Goal: Information Seeking & Learning: Compare options

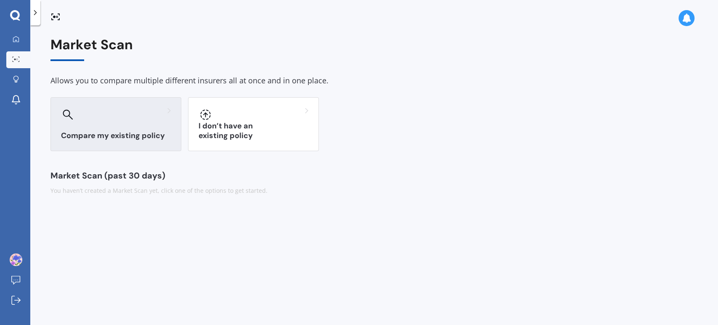
click at [110, 136] on h3 "Compare my existing policy" at bounding box center [116, 136] width 110 height 10
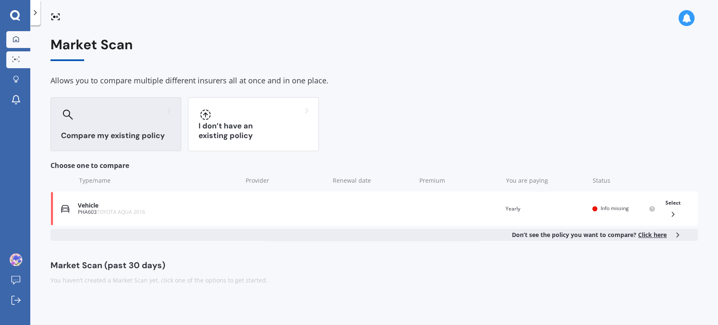
click at [13, 34] on link "My Dashboard" at bounding box center [18, 39] width 24 height 17
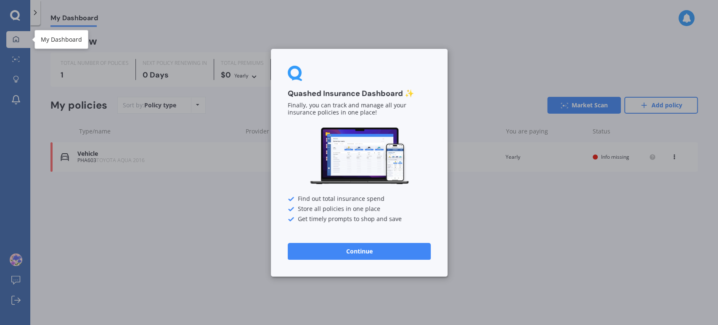
click at [63, 42] on div "My Dashboard" at bounding box center [61, 39] width 41 height 8
click at [365, 252] on button "Continue" at bounding box center [359, 250] width 143 height 17
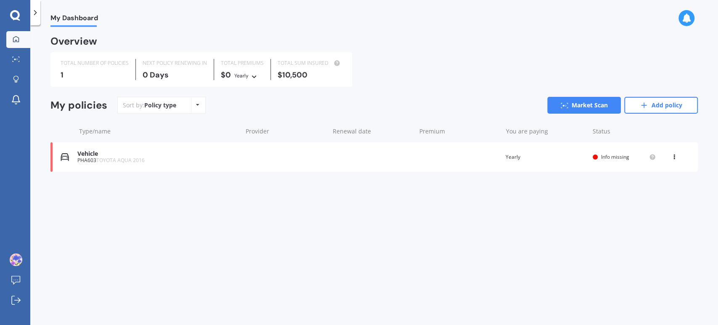
click at [674, 157] on icon at bounding box center [675, 155] width 6 height 5
click at [656, 191] on div "Delete" at bounding box center [655, 189] width 83 height 17
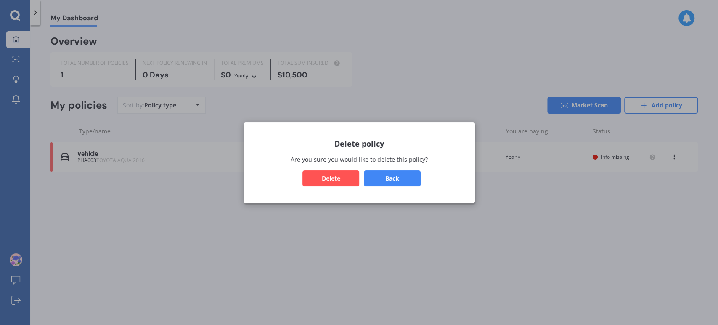
click at [333, 178] on button "Delete" at bounding box center [331, 178] width 57 height 16
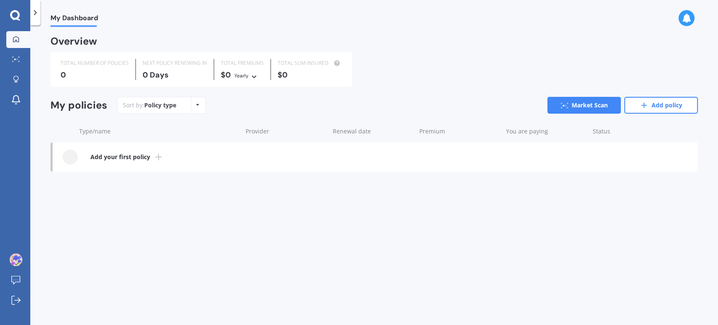
click at [69, 15] on span "My Dashboard" at bounding box center [75, 19] width 48 height 11
click at [16, 78] on icon at bounding box center [16, 79] width 6 height 7
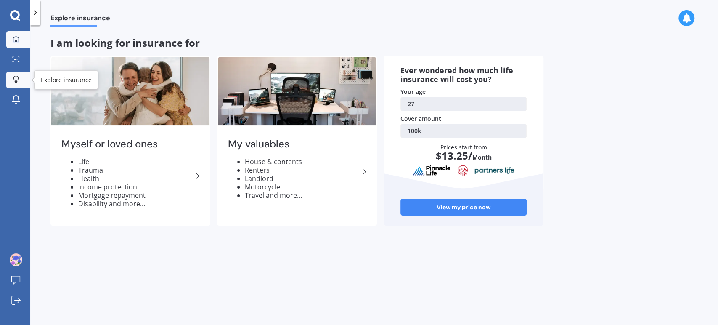
click at [13, 37] on icon at bounding box center [16, 39] width 7 height 7
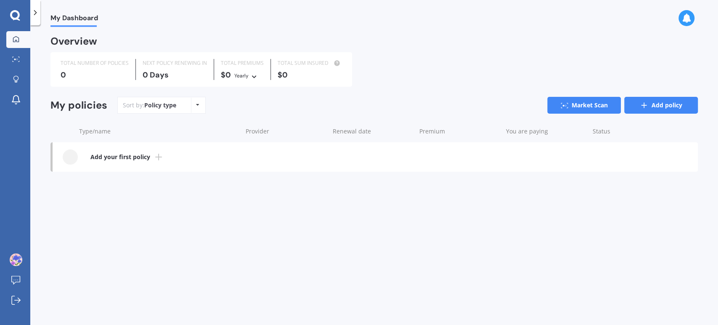
click at [657, 107] on link "Add policy" at bounding box center [662, 105] width 74 height 17
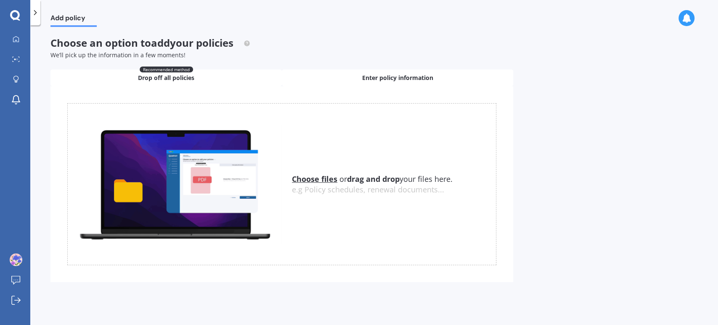
click at [409, 76] on span "Enter policy information" at bounding box center [397, 78] width 71 height 8
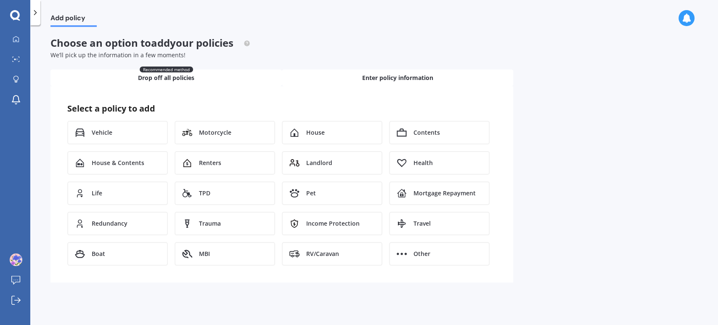
click at [216, 81] on div "Recommended method Drop off all policies" at bounding box center [166, 77] width 231 height 17
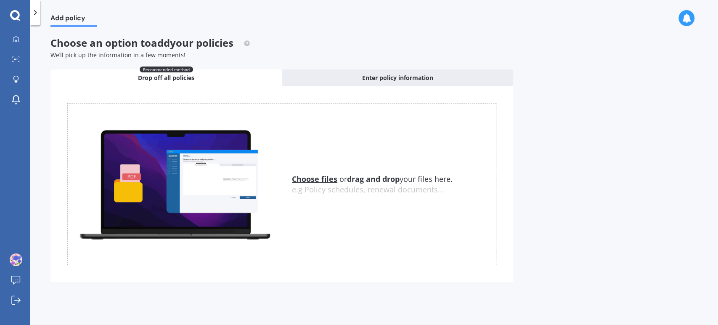
click at [325, 179] on u "Choose files" at bounding box center [314, 179] width 45 height 10
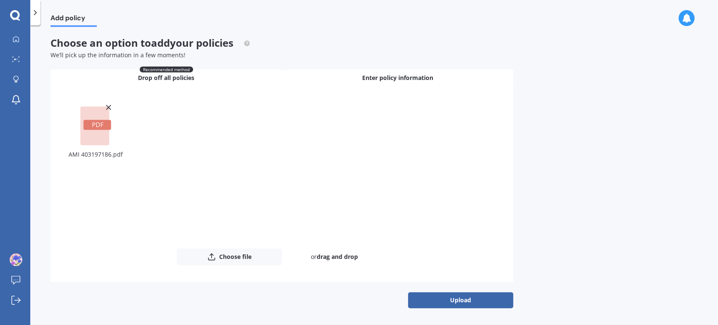
click at [392, 74] on span "Enter policy information" at bounding box center [397, 78] width 71 height 8
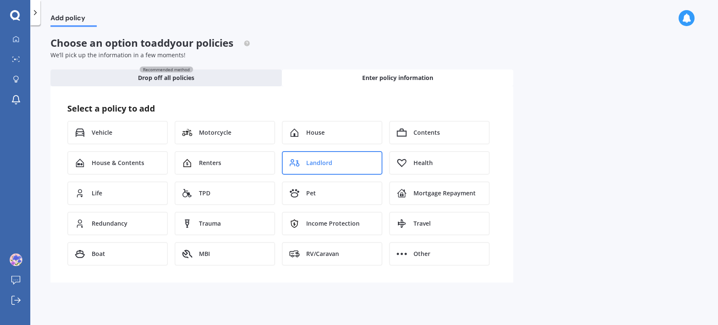
click at [341, 160] on div "Landlord" at bounding box center [332, 163] width 101 height 24
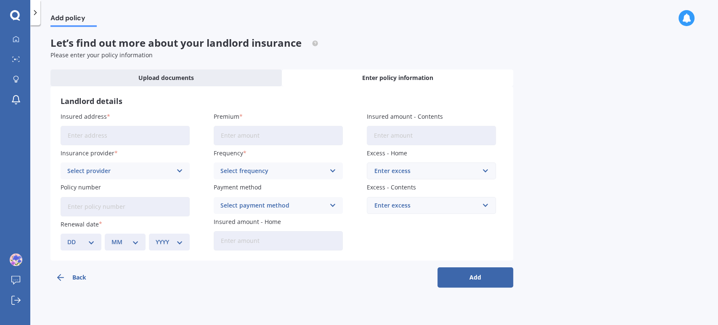
click at [142, 138] on input "Insured address" at bounding box center [125, 135] width 129 height 19
type input "296A Mangorei Road, Merrilands, New Plymouth 4312"
click at [151, 172] on div "Select provider" at bounding box center [119, 170] width 105 height 9
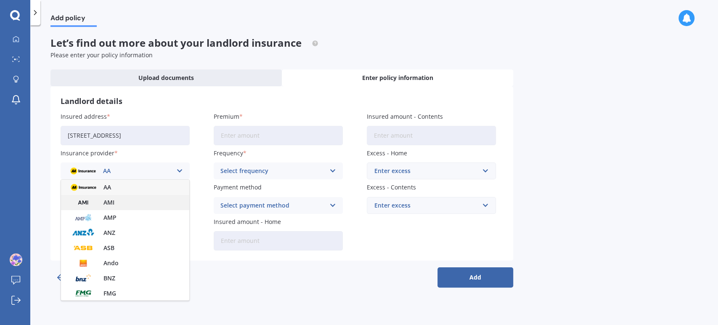
click at [121, 201] on div "AMI" at bounding box center [125, 202] width 128 height 15
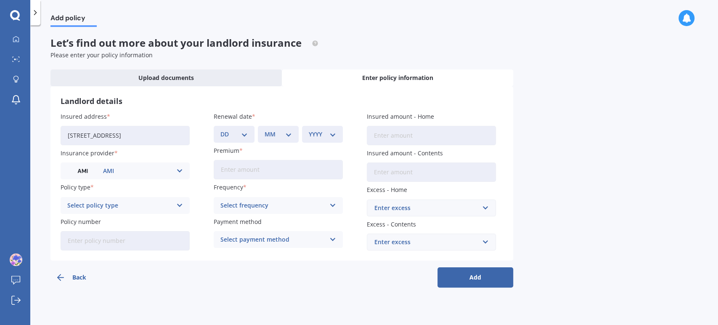
click at [129, 209] on div "Select policy type" at bounding box center [119, 205] width 105 height 9
click at [117, 223] on span "Landlord Insurance" at bounding box center [96, 222] width 56 height 6
click at [128, 245] on input "Policy number" at bounding box center [125, 240] width 129 height 19
click at [79, 239] on input "Policy number" at bounding box center [125, 240] width 129 height 19
paste input "LANA01630511"
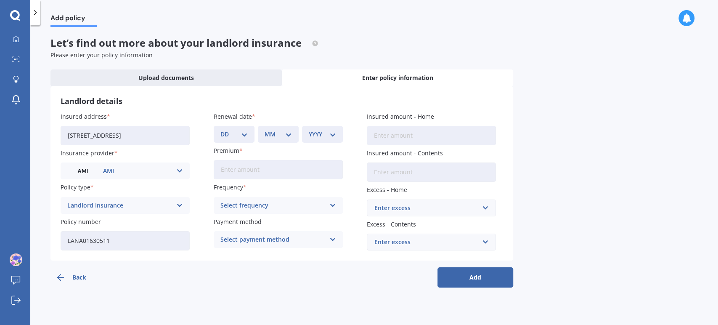
type input "LANA01630511"
click at [246, 137] on select "DD 01 02 03 04 05 06 07 08 09 10 11 12 13 14 15 16 17 18 19 20 21 22 23 24 25 2…" at bounding box center [234, 134] width 27 height 9
select select "20"
click at [221, 130] on select "DD 01 02 03 04 05 06 07 08 09 10 11 12 13 14 15 16 17 18 19 20 21 22 23 24 25 2…" at bounding box center [234, 134] width 27 height 9
click at [287, 133] on select "MM 01 02 03 04 05 06 07 08 09 10 11 12" at bounding box center [278, 134] width 27 height 9
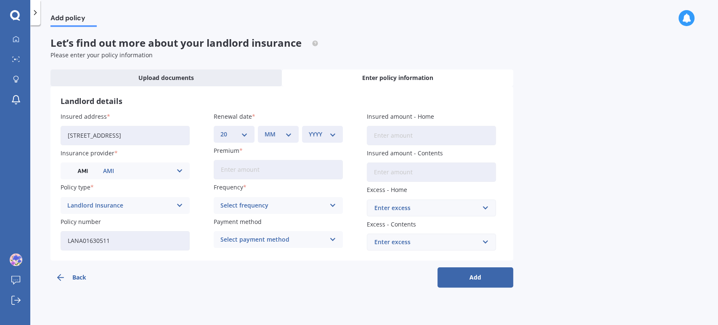
select select "10"
click at [265, 130] on select "MM 01 02 03 04 05 06 07 08 09 10 11 12" at bounding box center [278, 134] width 27 height 9
click at [336, 134] on select "YYYY 2027 2026 2025 2024 2023 2022 2021 2020 2019 2018 2017 2016 2015 2014 2013…" at bounding box center [322, 134] width 27 height 9
select select "2025"
click at [309, 130] on select "YYYY 2027 2026 2025 2024 2023 2022 2021 2020 2019 2018 2017 2016 2015 2014 2013…" at bounding box center [322, 134] width 27 height 9
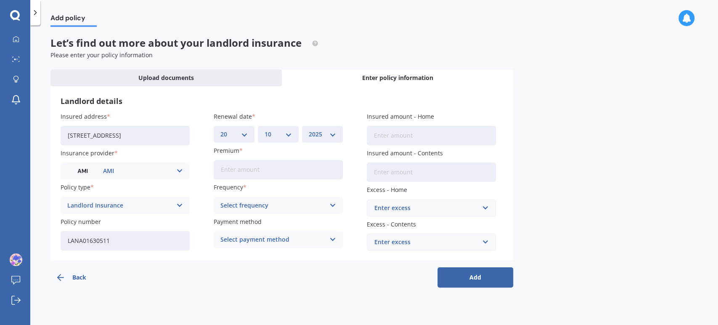
click at [243, 173] on input "Premium" at bounding box center [278, 169] width 129 height 19
type input "$4,170.82"
click at [320, 202] on div "Select frequency" at bounding box center [273, 205] width 105 height 9
click at [298, 222] on div "Yearly" at bounding box center [278, 221] width 128 height 15
click at [298, 242] on div "Select payment method" at bounding box center [273, 239] width 105 height 9
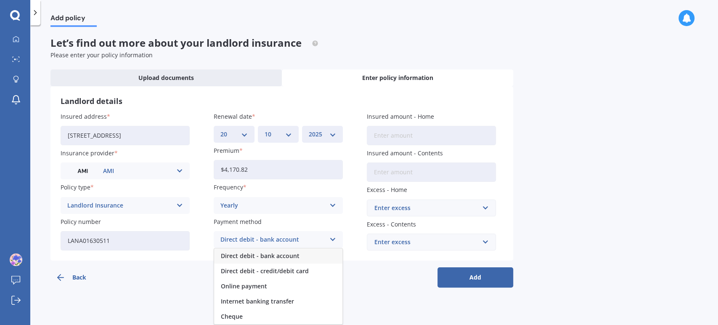
click at [297, 253] on span "Direct debit - bank account" at bounding box center [260, 256] width 79 height 6
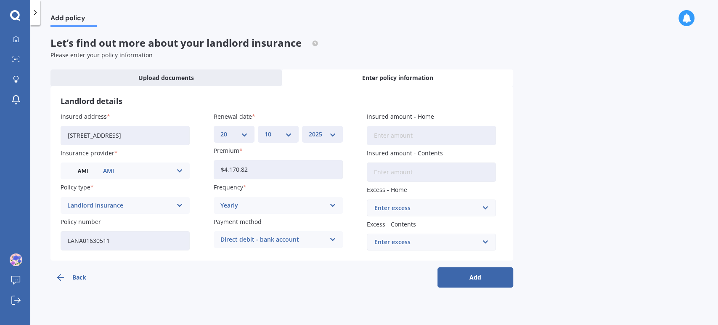
click at [439, 137] on input "Insured amount - Home" at bounding box center [431, 135] width 129 height 19
paste input "$1,082,200"
type input "$1,082,200"
click at [431, 175] on input "Insured amount - Contents" at bounding box center [431, 171] width 129 height 19
type input "$10,000"
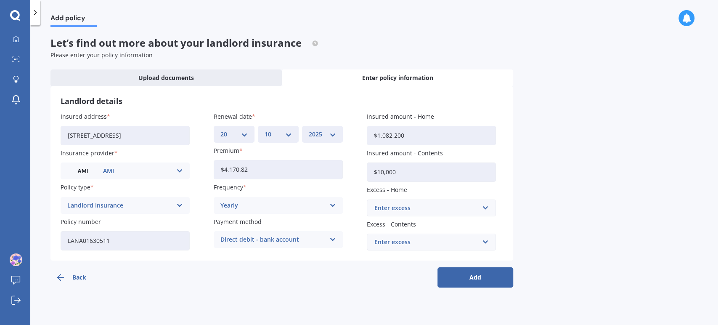
click at [473, 211] on div "Enter excess" at bounding box center [427, 207] width 104 height 9
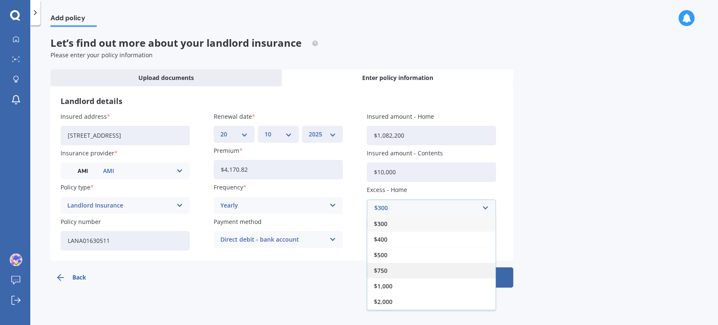
click at [384, 268] on span "$750" at bounding box center [380, 271] width 13 height 6
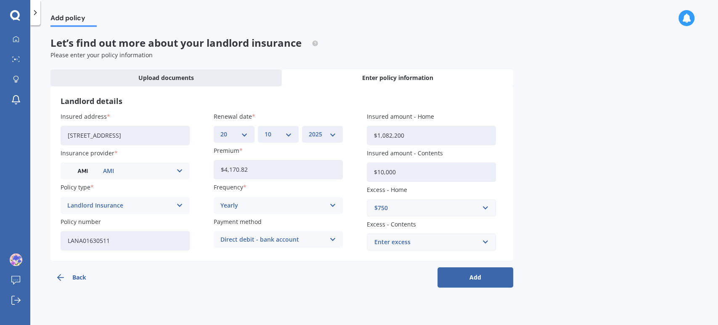
click at [548, 229] on div "Add policy Let’s find out more about your landlord insurance Please enter your …" at bounding box center [374, 177] width 688 height 300
click at [485, 241] on input "text" at bounding box center [429, 242] width 122 height 16
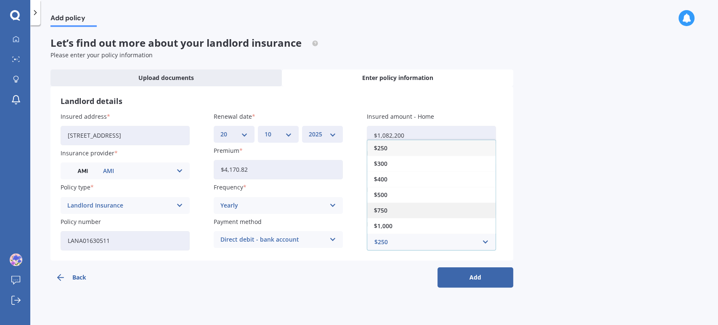
click at [380, 207] on span "$750" at bounding box center [380, 210] width 13 height 6
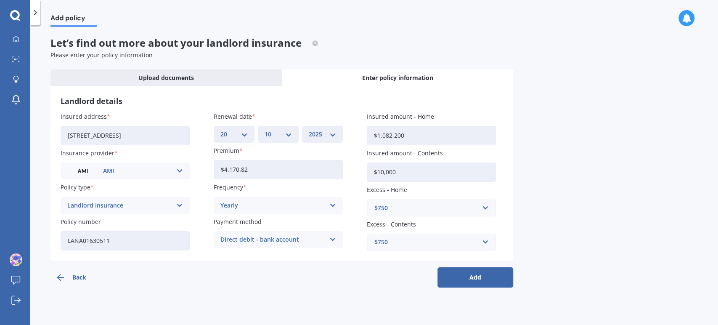
click at [357, 282] on div "Back Add" at bounding box center [282, 274] width 463 height 27
click at [479, 278] on button "Add" at bounding box center [476, 277] width 76 height 20
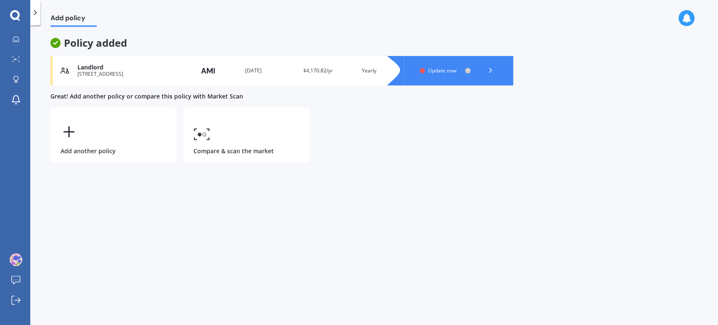
click at [438, 70] on span "Update now" at bounding box center [442, 70] width 28 height 7
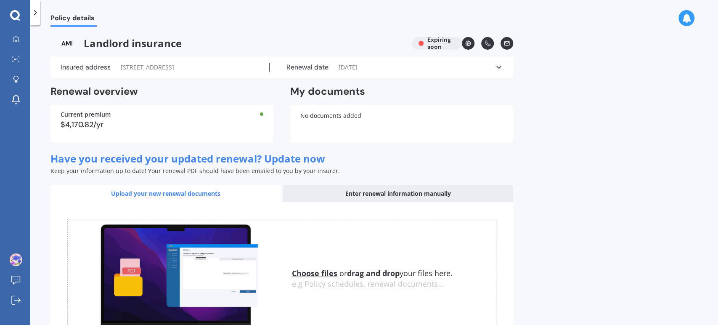
click at [117, 44] on span "Landlord insurance" at bounding box center [228, 43] width 355 height 13
click at [498, 76] on div "Insured address 296A Mangorei Road, Merrilands, New Plymouth 4312 Renewal date …" at bounding box center [282, 67] width 463 height 22
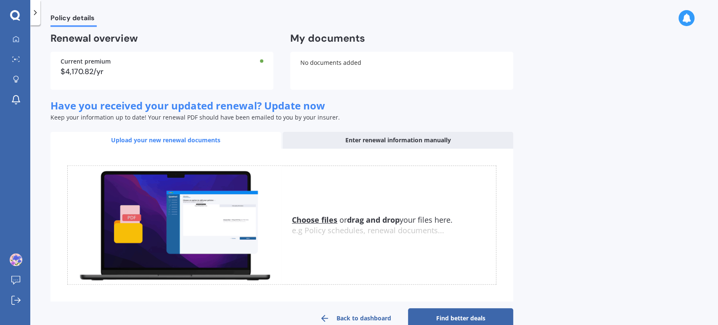
scroll to position [237, 0]
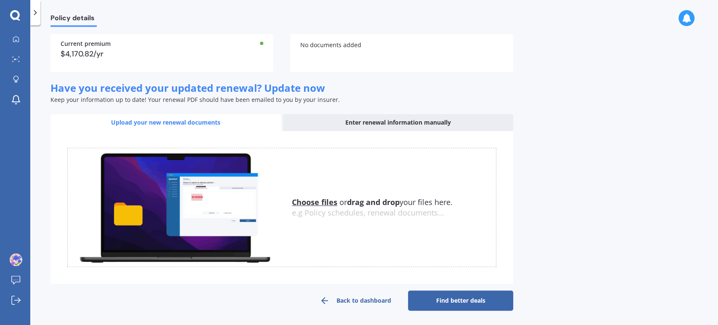
click at [476, 302] on link "Find better deals" at bounding box center [460, 300] width 105 height 20
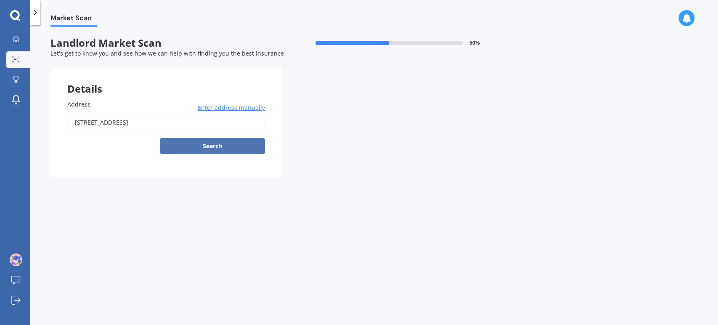
click at [210, 146] on button "Search" at bounding box center [212, 146] width 105 height 16
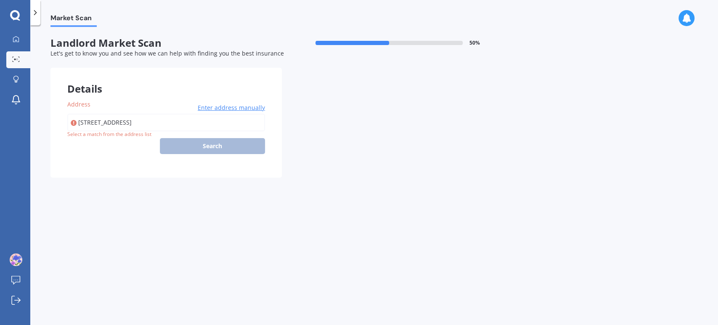
type input "296A Mangorei Road, Merrilands, New Plymouth 4312"
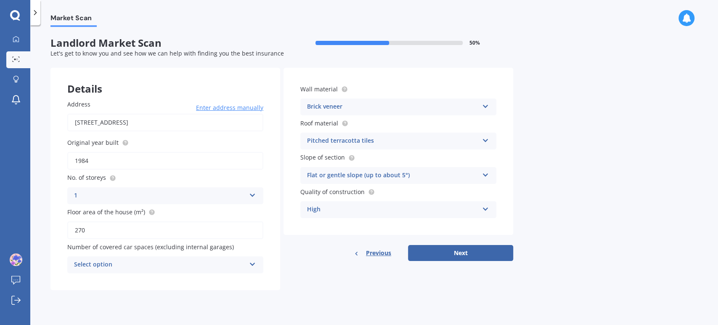
click at [471, 252] on button "Next" at bounding box center [460, 253] width 105 height 16
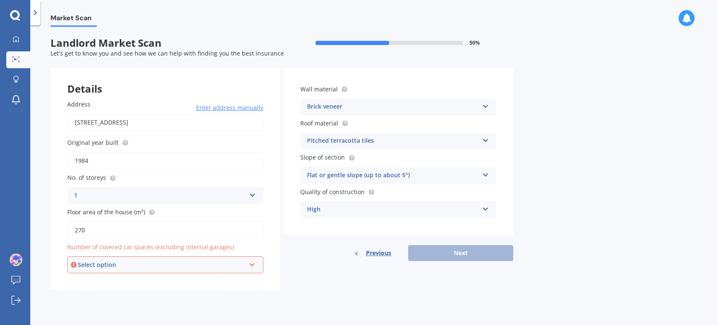
click at [252, 264] on icon at bounding box center [252, 263] width 7 height 6
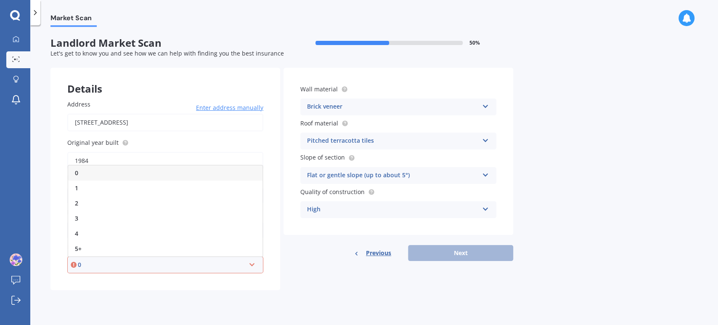
click at [179, 203] on div "2" at bounding box center [165, 203] width 194 height 15
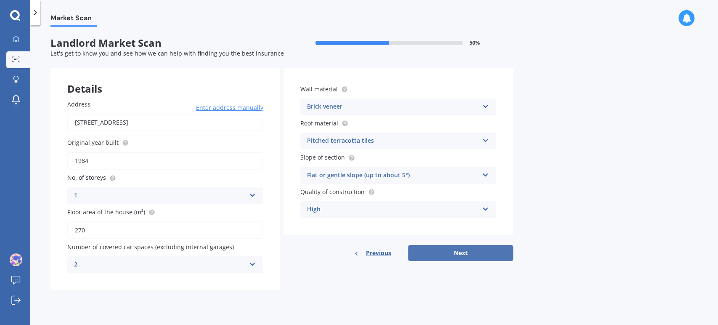
click at [469, 255] on button "Next" at bounding box center [460, 253] width 105 height 16
select select "03"
select select "12"
select select "1997"
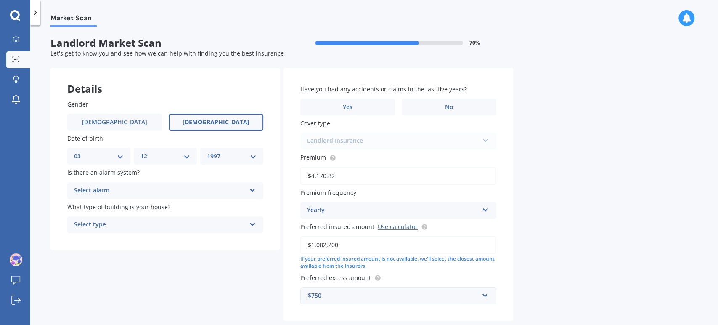
click at [654, 286] on div "Market Scan Landlord Market Scan 70 % Let's get to know you and see how we can …" at bounding box center [374, 177] width 688 height 300
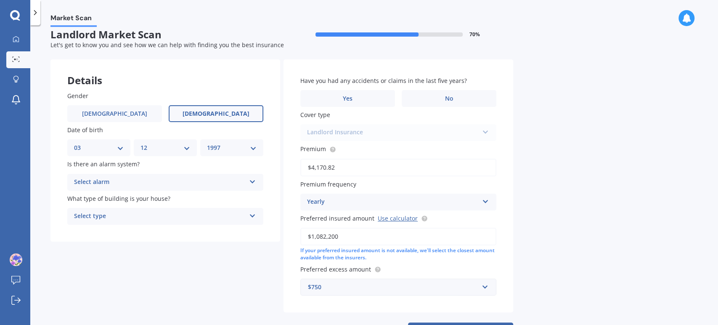
scroll to position [43, 0]
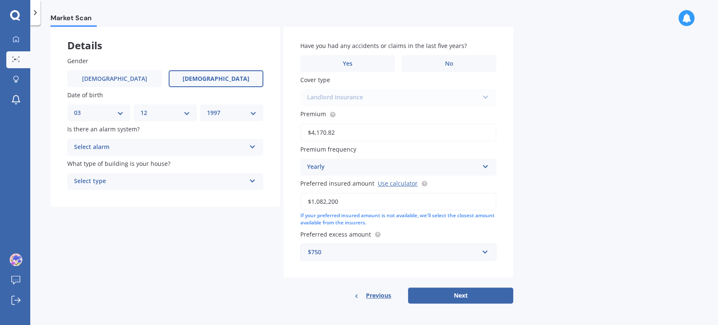
click at [455, 62] on label "No" at bounding box center [449, 63] width 95 height 17
click at [0, 0] on input "No" at bounding box center [0, 0] width 0 height 0
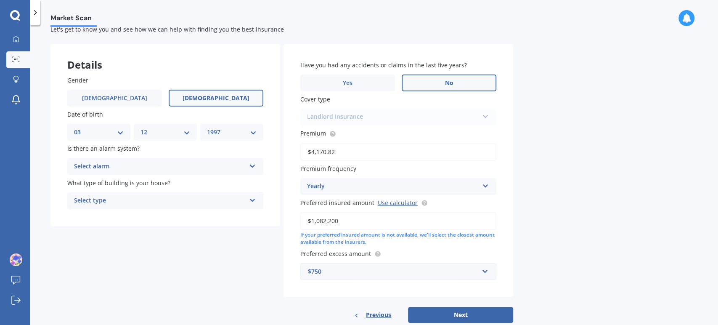
scroll to position [29, 0]
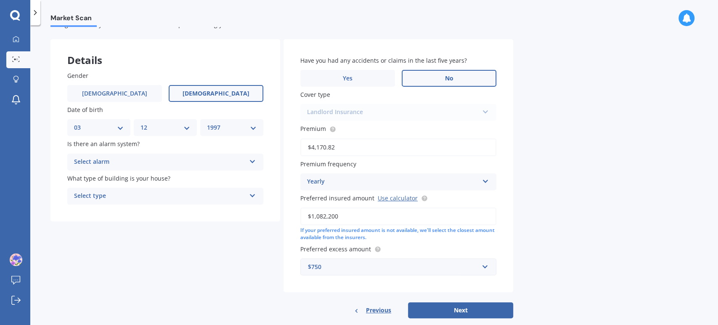
click at [564, 194] on div "Market Scan Landlord Market Scan 70 % Let's get to know you and see how we can …" at bounding box center [374, 177] width 688 height 300
click at [115, 125] on select "DD 01 02 03 04 05 06 07 08 09 10 11 12 13 14 15 16 17 18 19 20 21 22 23 24 25 2…" at bounding box center [99, 127] width 50 height 9
select select "02"
click at [74, 123] on select "DD 01 02 03 04 05 06 07 08 09 10 11 12 13 14 15 16 17 18 19 20 21 22 23 24 25 2…" at bounding box center [99, 127] width 50 height 9
click at [182, 128] on select "MM 01 02 03 04 05 06 07 08 09 10 11 12" at bounding box center [166, 127] width 50 height 9
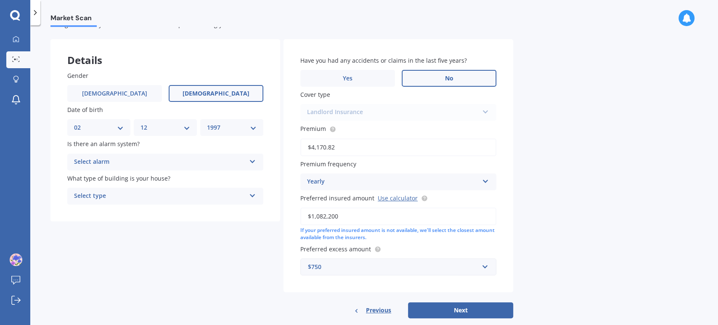
click at [242, 128] on select "YYYY 2009 2008 2007 2006 2005 2004 2003 2002 2001 2000 1999 1998 1997 1996 1995…" at bounding box center [232, 127] width 50 height 9
select select "1964"
click at [207, 123] on select "YYYY 2009 2008 2007 2006 2005 2004 2003 2002 2001 2000 1999 1998 1997 1996 1995…" at bounding box center [232, 127] width 50 height 9
click at [586, 179] on div "Market Scan Landlord Market Scan 70 % Let's get to know you and see how we can …" at bounding box center [374, 177] width 688 height 300
click at [253, 159] on icon at bounding box center [252, 160] width 7 height 6
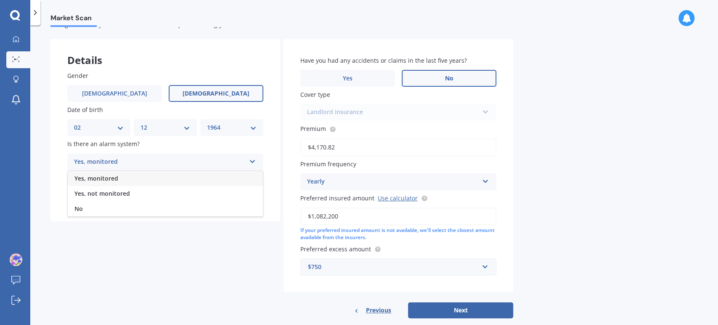
click at [161, 211] on div "No" at bounding box center [165, 208] width 195 height 15
click at [253, 197] on icon at bounding box center [252, 194] width 7 height 6
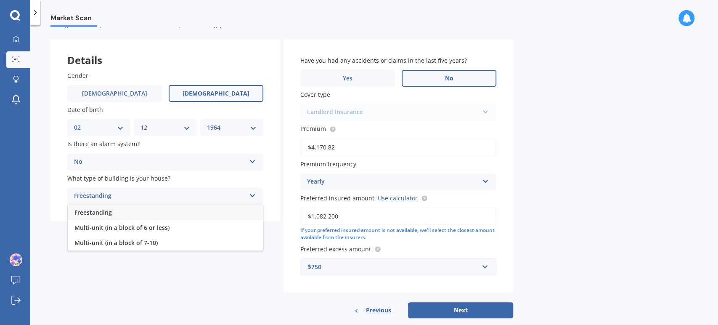
click at [201, 215] on div "Freestanding" at bounding box center [165, 212] width 195 height 15
click at [482, 112] on div "Landlord Insurance Landlord Insurance" at bounding box center [398, 112] width 196 height 17
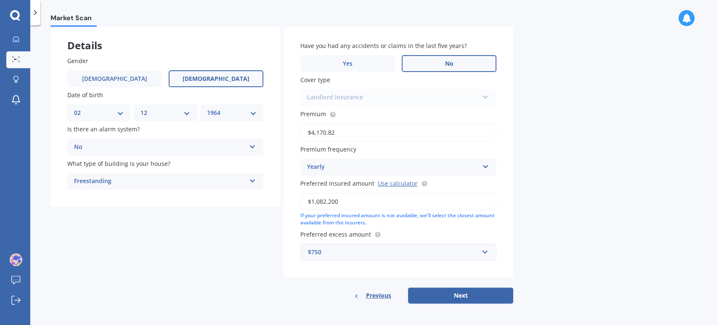
click at [459, 293] on button "Next" at bounding box center [460, 295] width 105 height 16
select select "02"
select select "12"
select select "1964"
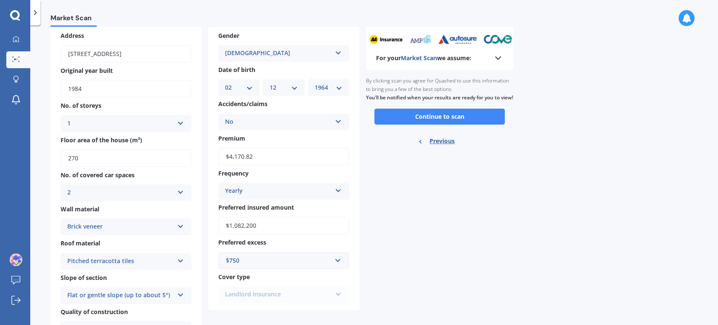
scroll to position [41, 0]
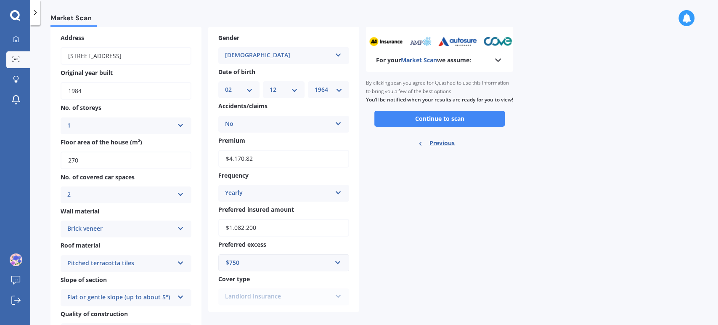
click at [464, 127] on button "Continue to scan" at bounding box center [440, 119] width 130 height 16
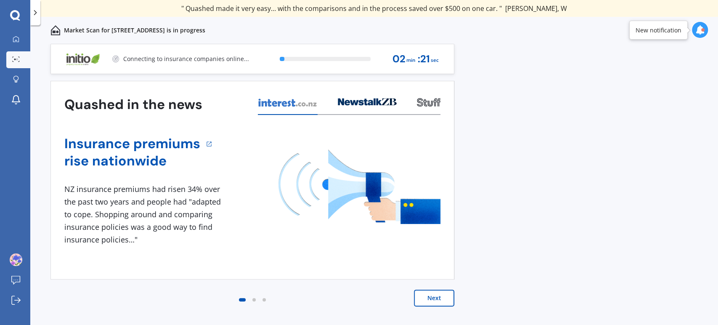
click at [442, 299] on button "Next" at bounding box center [434, 298] width 40 height 17
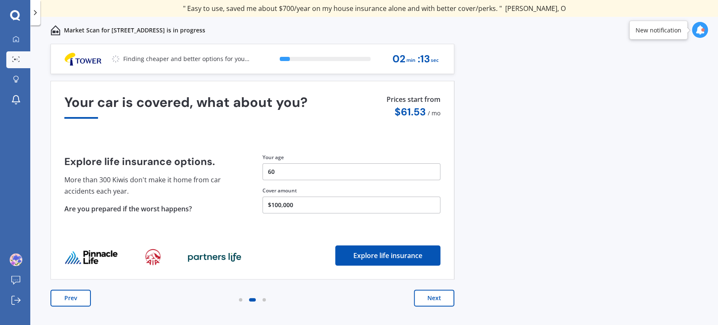
click at [436, 298] on button "Next" at bounding box center [434, 298] width 40 height 17
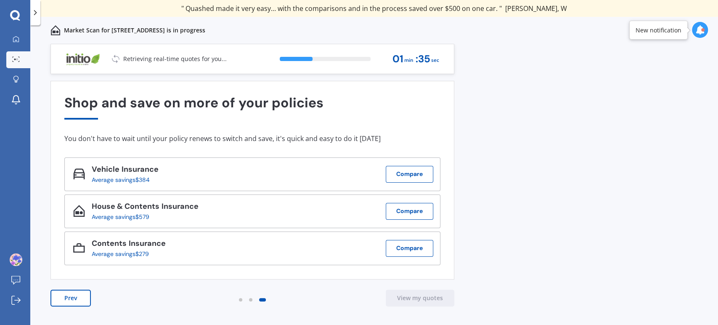
click at [65, 291] on button "Prev" at bounding box center [71, 298] width 40 height 17
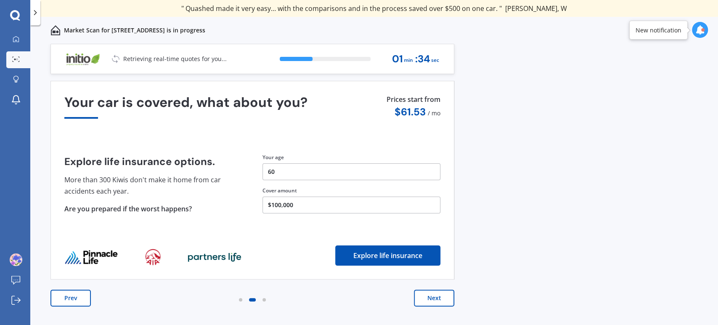
click at [69, 298] on button "Prev" at bounding box center [71, 298] width 40 height 17
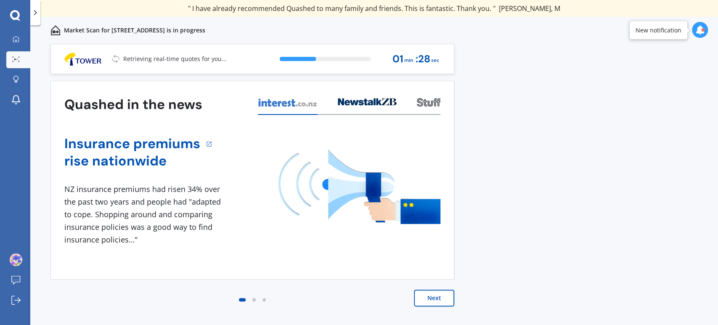
click at [700, 32] on icon at bounding box center [700, 29] width 9 height 9
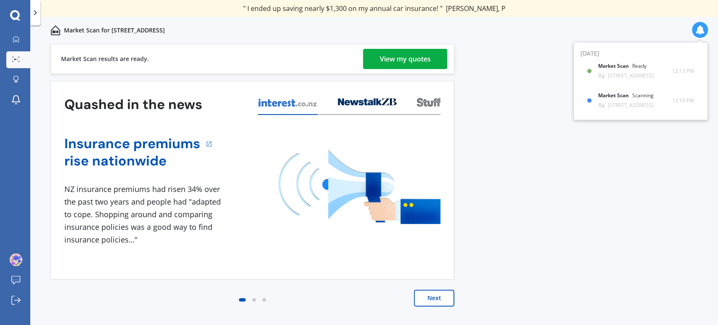
click at [426, 52] on div "View my quotes" at bounding box center [405, 59] width 51 height 20
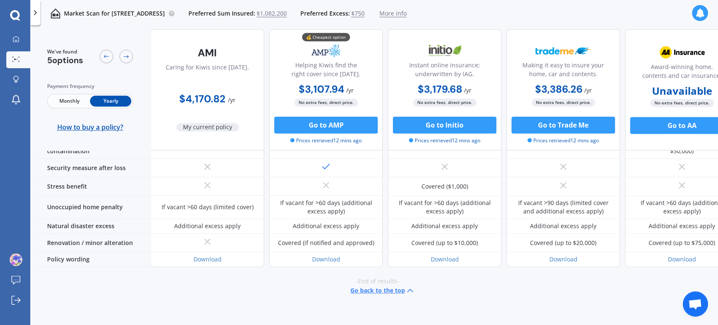
scroll to position [461, 0]
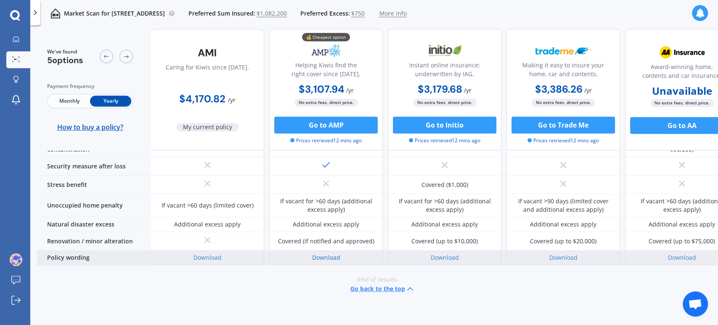
click at [329, 253] on link "Download" at bounding box center [326, 257] width 28 height 8
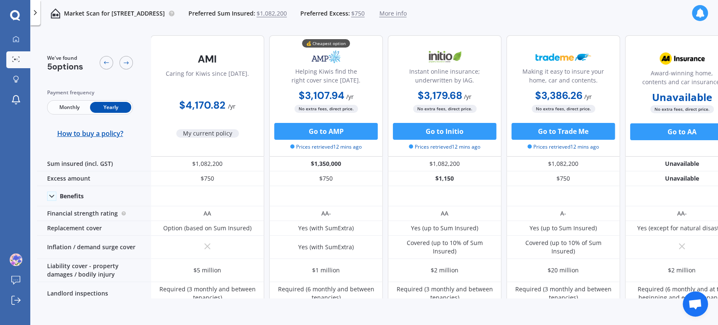
scroll to position [0, 0]
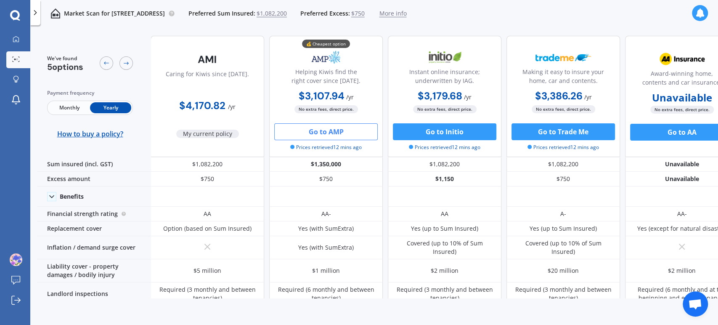
click at [333, 133] on button "Go to AMP" at bounding box center [326, 131] width 104 height 17
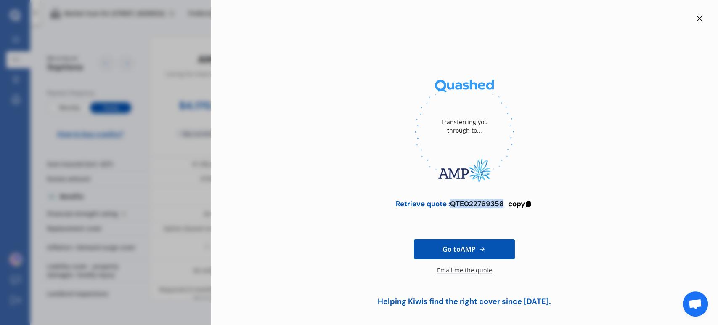
drag, startPoint x: 449, startPoint y: 206, endPoint x: 502, endPoint y: 205, distance: 52.6
click at [502, 205] on div "Retrieve quote : QTE022769358" at bounding box center [450, 203] width 108 height 8
click at [525, 202] on icon at bounding box center [528, 203] width 7 height 6
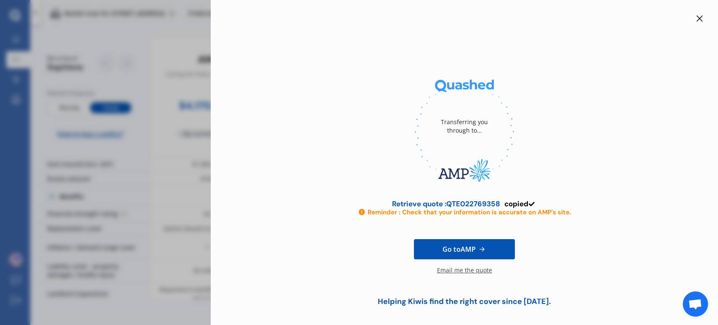
click at [697, 15] on icon at bounding box center [700, 18] width 7 height 7
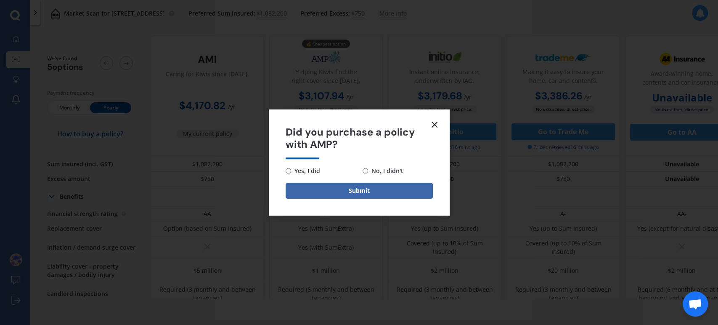
click at [431, 125] on icon at bounding box center [435, 125] width 10 height 10
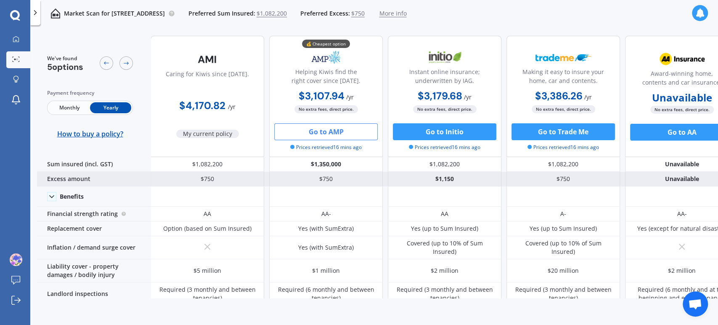
click at [325, 176] on div "$750" at bounding box center [326, 179] width 114 height 15
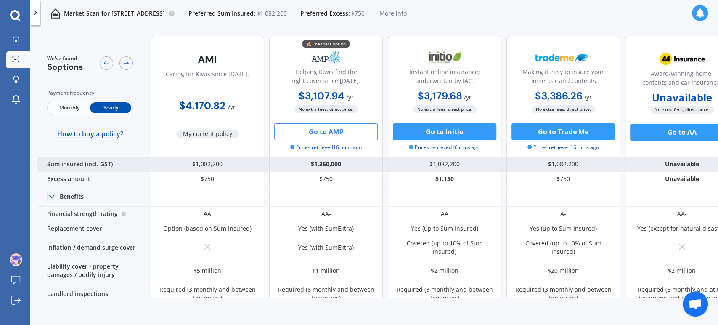
click at [332, 162] on div "$1,350,000" at bounding box center [326, 164] width 114 height 15
click at [340, 165] on div "$1,350,000" at bounding box center [326, 164] width 114 height 15
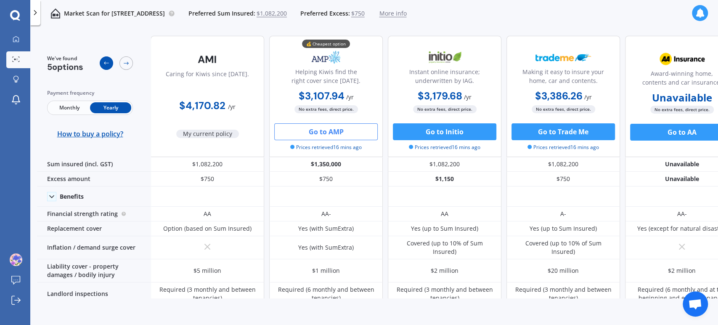
click at [106, 63] on icon at bounding box center [106, 63] width 5 height 3
click at [17, 40] on icon at bounding box center [16, 39] width 7 height 7
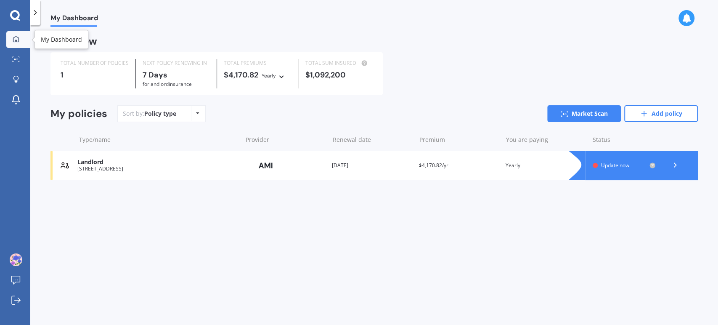
click at [615, 168] on span "Update now" at bounding box center [615, 165] width 28 height 7
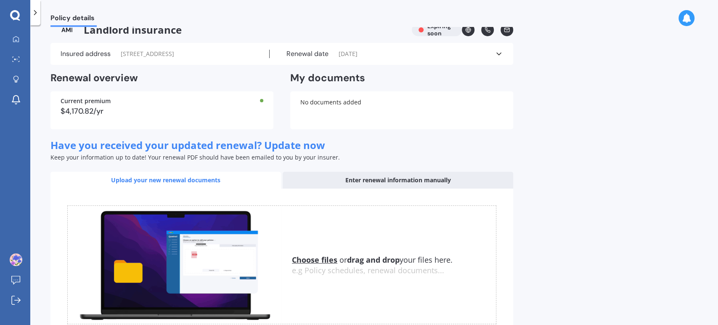
scroll to position [10, 0]
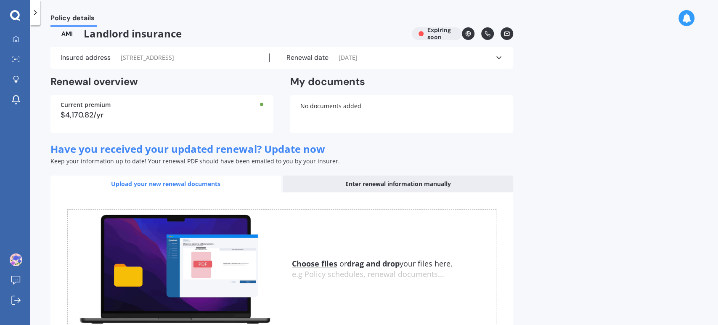
click at [426, 192] on div "Enter renewal information manually" at bounding box center [398, 184] width 231 height 17
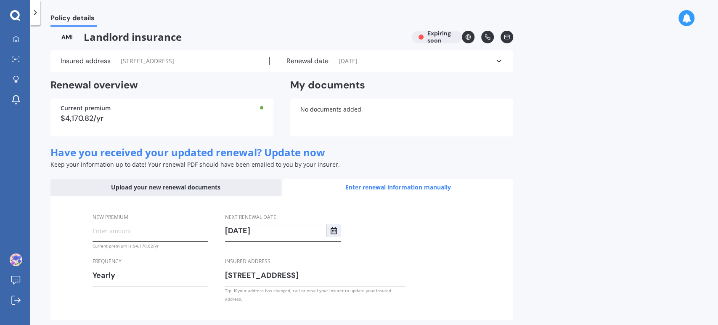
scroll to position [0, 0]
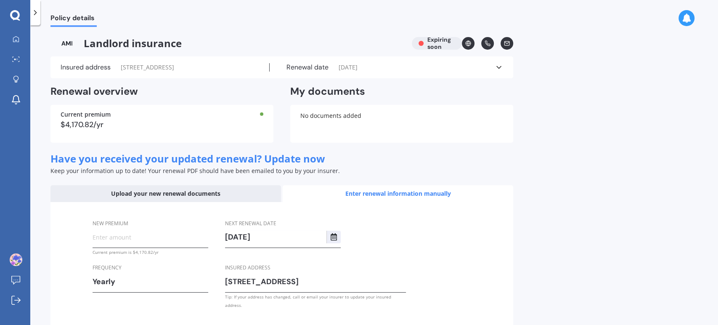
click at [152, 202] on div "Upload your new renewal documents" at bounding box center [166, 193] width 231 height 17
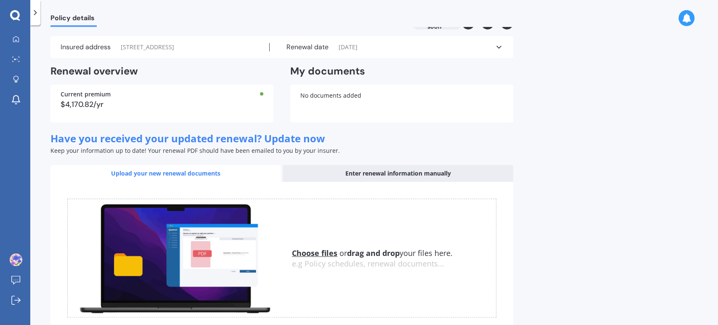
scroll to position [80, 0]
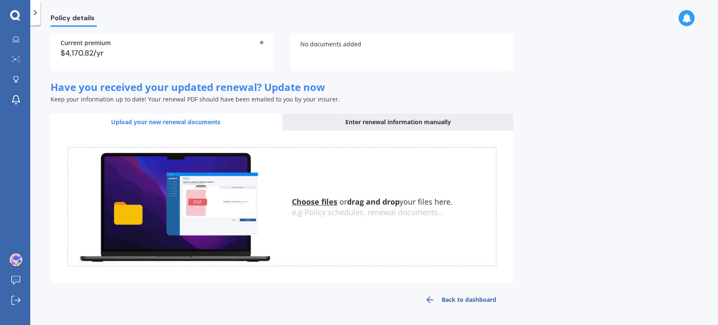
click at [474, 303] on link "Back to dashboard" at bounding box center [460, 300] width 105 height 20
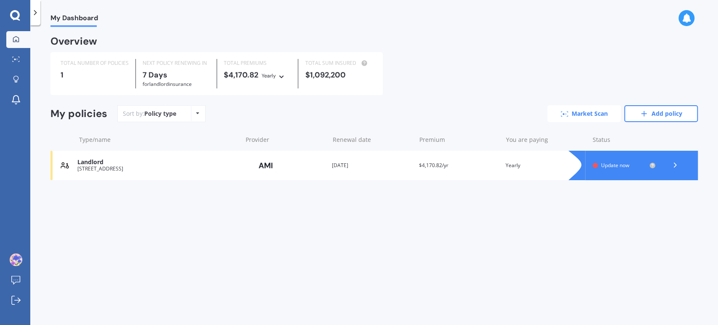
click at [585, 115] on link "Market Scan" at bounding box center [585, 113] width 74 height 17
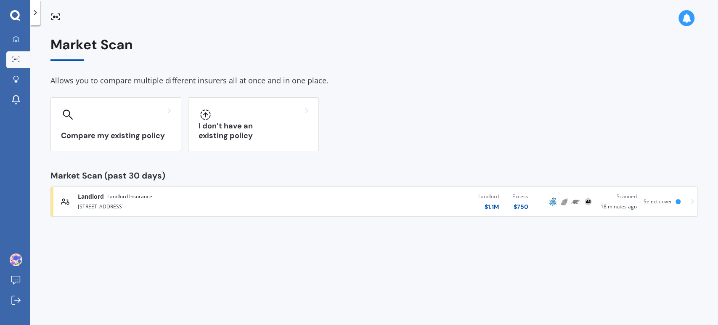
click at [162, 108] on div at bounding box center [116, 114] width 110 height 13
click at [493, 202] on div "$ 1.1M" at bounding box center [489, 206] width 21 height 8
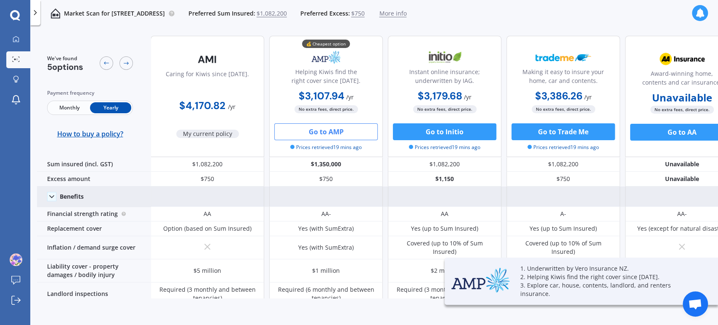
click at [55, 199] on icon at bounding box center [52, 196] width 8 height 8
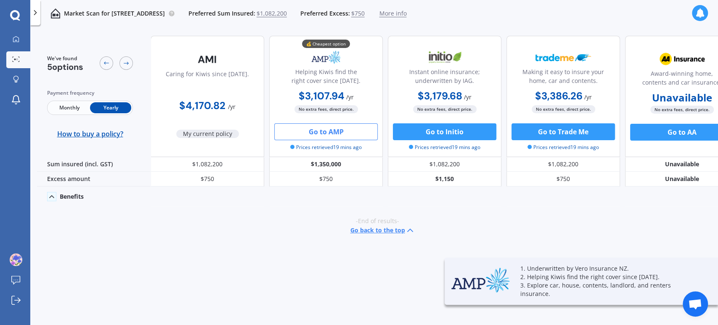
click at [51, 197] on icon at bounding box center [52, 196] width 8 height 8
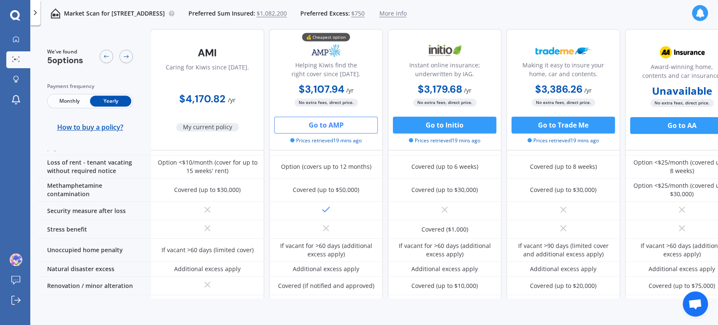
scroll to position [461, 0]
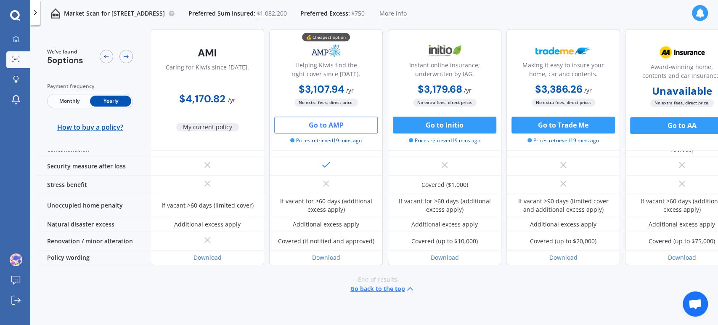
click at [698, 303] on span "Open chat" at bounding box center [696, 305] width 14 height 12
